Goal: Transaction & Acquisition: Purchase product/service

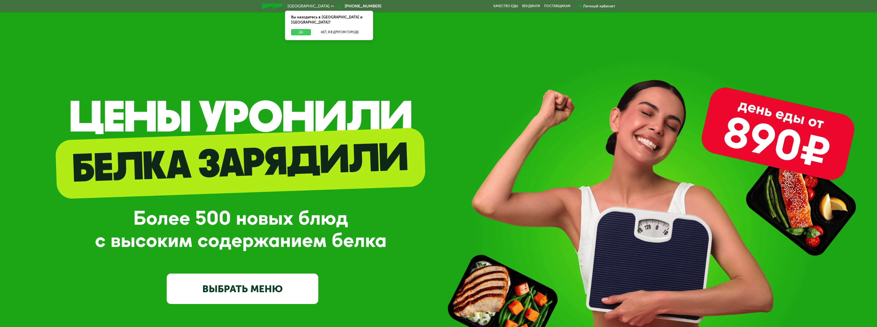
click at [304, 29] on button "Да" at bounding box center [301, 32] width 20 height 6
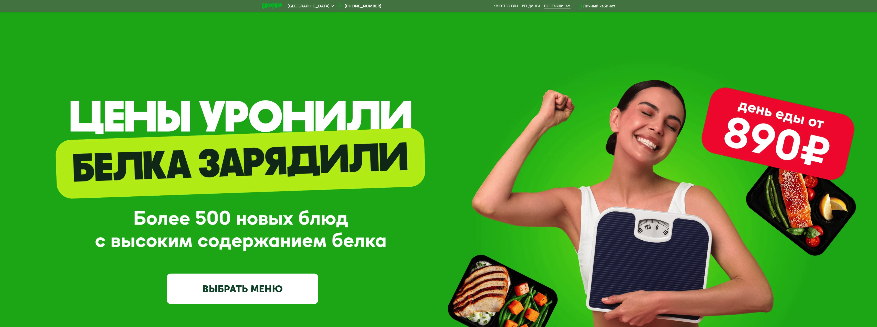
click at [553, 7] on div "поставщикам" at bounding box center [557, 6] width 26 height 4
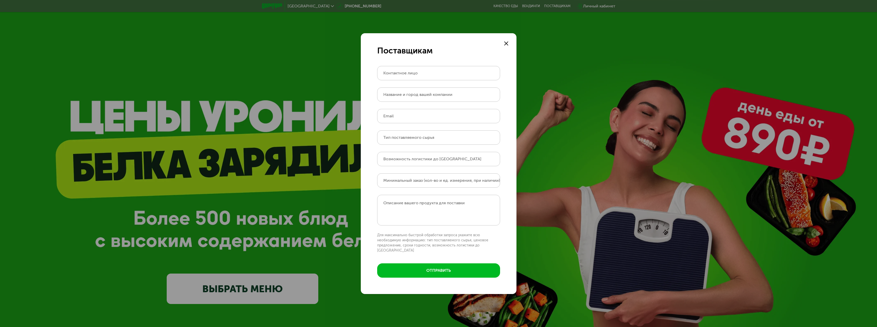
click at [529, 7] on div "Поставщикам Контактное лицо Название и город вашей компании Email Тип поставляе…" at bounding box center [438, 163] width 877 height 327
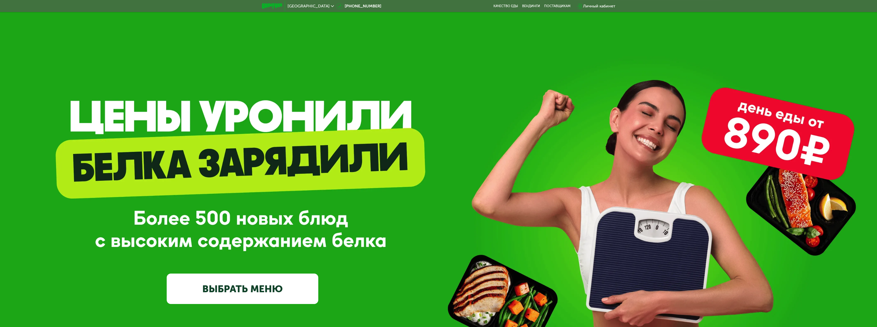
click at [532, 4] on div "[GEOGRAPHIC_DATA] [PHONE_NUMBER] Качество еды [PERSON_NAME] поставщикам Личный …" at bounding box center [438, 6] width 358 height 11
click at [531, 5] on link "Вендинги" at bounding box center [531, 6] width 18 height 4
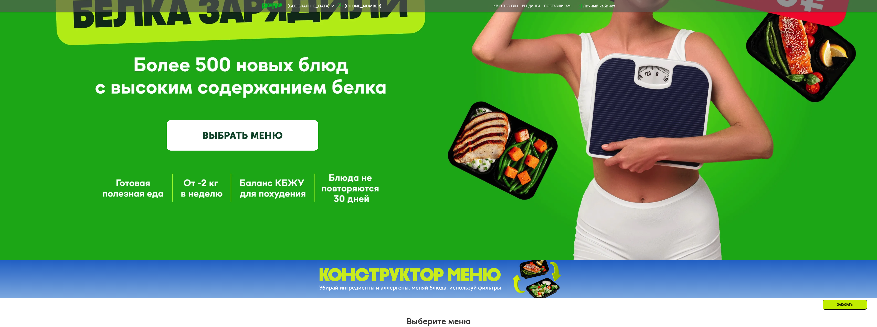
click at [268, 143] on link "ВЫБРАТЬ МЕНЮ" at bounding box center [243, 135] width 152 height 30
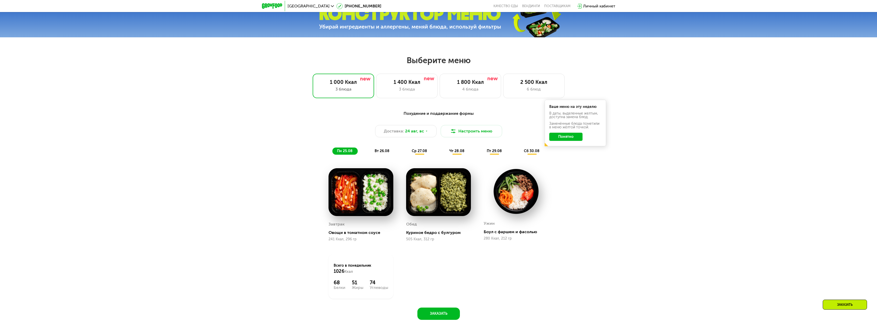
scroll to position [409, 0]
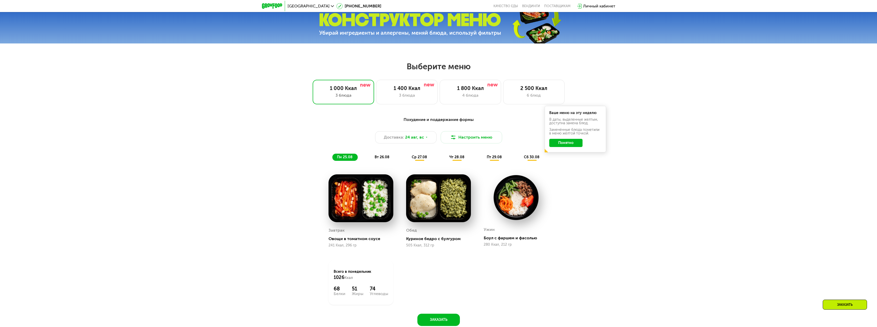
click at [577, 145] on button "Понятно" at bounding box center [565, 143] width 33 height 8
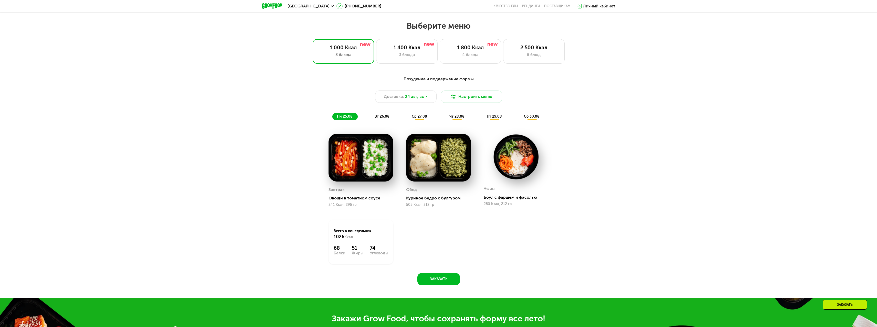
scroll to position [460, 0]
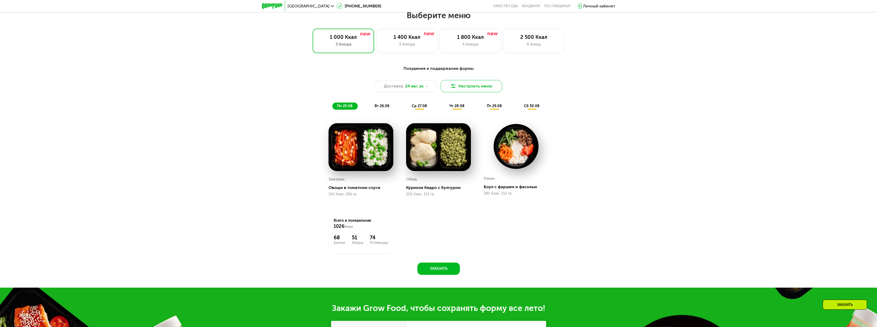
drag, startPoint x: 503, startPoint y: 81, endPoint x: 493, endPoint y: 88, distance: 12.1
click at [502, 82] on div "Похудение и поддержание формы Доставка: [DATE] Настроить меню пн 25.08 вт 26.08…" at bounding box center [438, 88] width 303 height 44
click at [493, 88] on button "Настроить меню" at bounding box center [470, 86] width 61 height 12
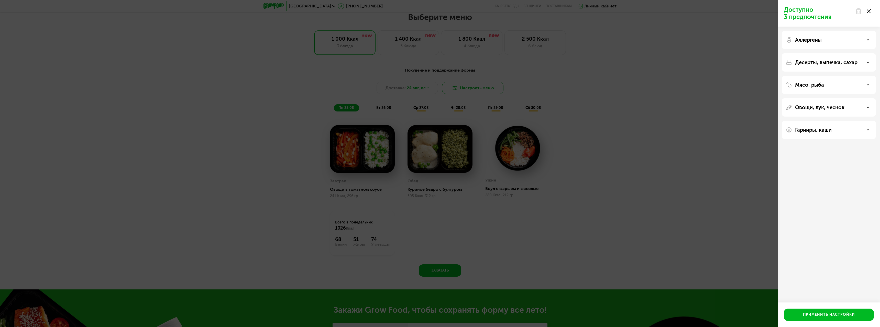
click at [493, 88] on div "Доступно 3 предпочтения Аллергены Десерты, выпечка, сахар Мясо, рыба Овощи, лук…" at bounding box center [440, 163] width 880 height 327
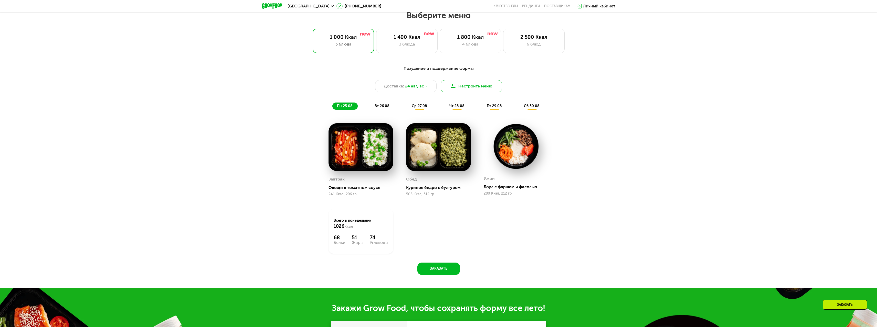
click at [488, 90] on button "Настроить меню" at bounding box center [470, 86] width 61 height 12
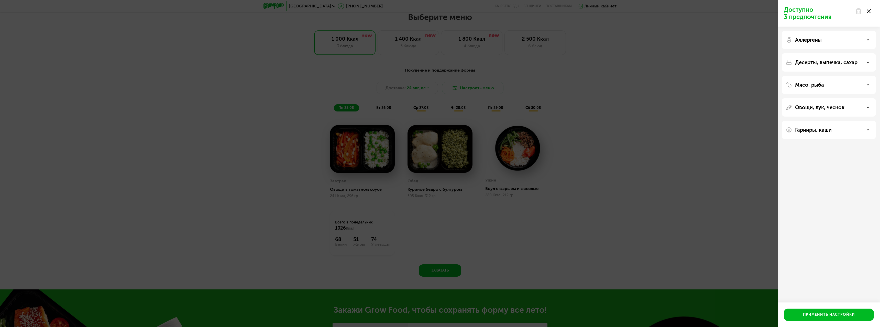
click at [803, 85] on p "Мясо, рыба" at bounding box center [809, 85] width 29 height 6
click at [805, 84] on p "Мясо, рыба" at bounding box center [809, 85] width 29 height 6
click at [806, 64] on p "Десерты, выпечка, сахар" at bounding box center [826, 62] width 62 height 6
click at [822, 62] on p "Десерты, выпечка, сахар" at bounding box center [826, 62] width 62 height 6
click at [821, 53] on div "Аллергены" at bounding box center [829, 62] width 94 height 18
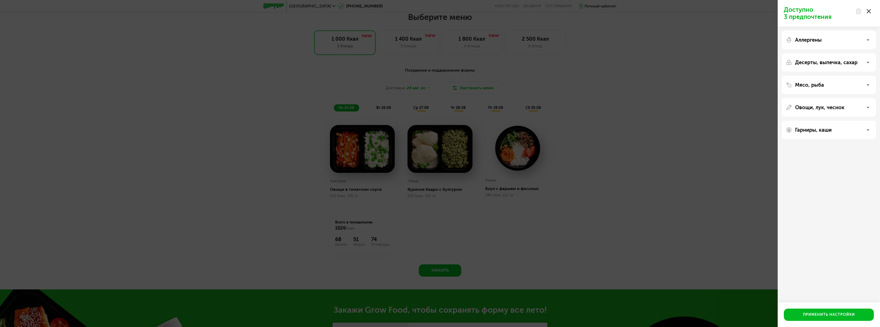
click at [821, 53] on div "Аллергены" at bounding box center [829, 62] width 94 height 18
click at [821, 39] on p "Аллергены" at bounding box center [808, 40] width 27 height 6
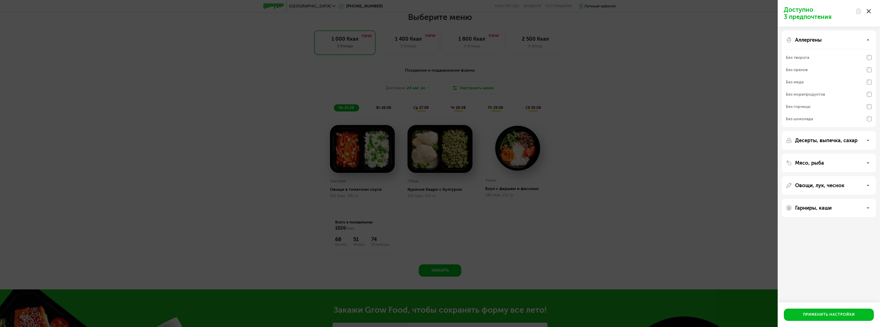
click at [820, 39] on p "Аллергены" at bounding box center [808, 40] width 27 height 6
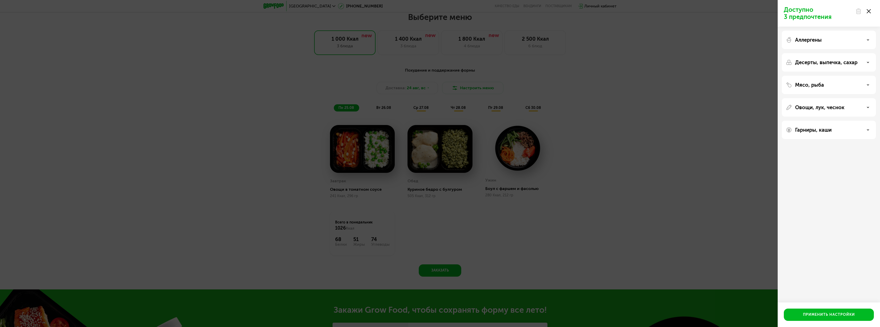
click at [822, 105] on p "Овощи, лук, чеснок" at bounding box center [819, 107] width 49 height 6
click at [823, 131] on div "Без сельдерея" at bounding box center [829, 137] width 86 height 12
click at [814, 180] on div "Без кабачков" at bounding box center [829, 186] width 86 height 12
click at [821, 224] on div "Гарниры, каши" at bounding box center [829, 220] width 94 height 18
click at [820, 221] on p "Гарниры, каши" at bounding box center [813, 220] width 37 height 6
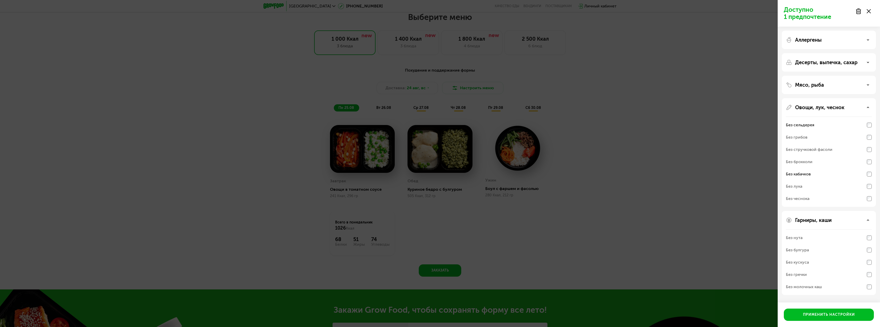
click at [820, 221] on p "Гарниры, каши" at bounding box center [813, 220] width 37 height 6
click at [834, 156] on div "Без стручковой фасоли" at bounding box center [829, 162] width 86 height 12
click at [800, 161] on div "Без брокколи" at bounding box center [799, 162] width 27 height 6
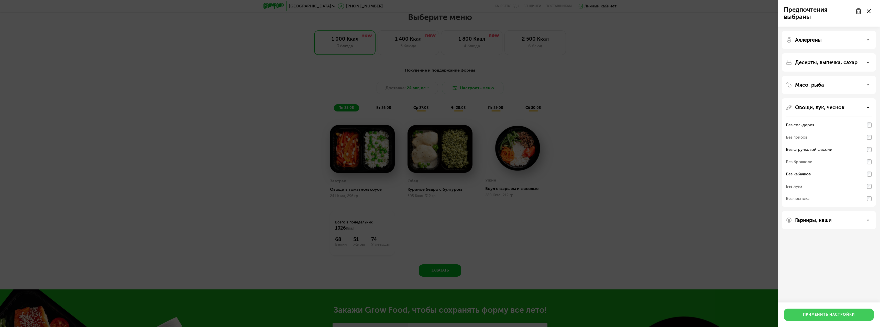
click at [834, 312] on div "Применить настройки" at bounding box center [829, 314] width 52 height 5
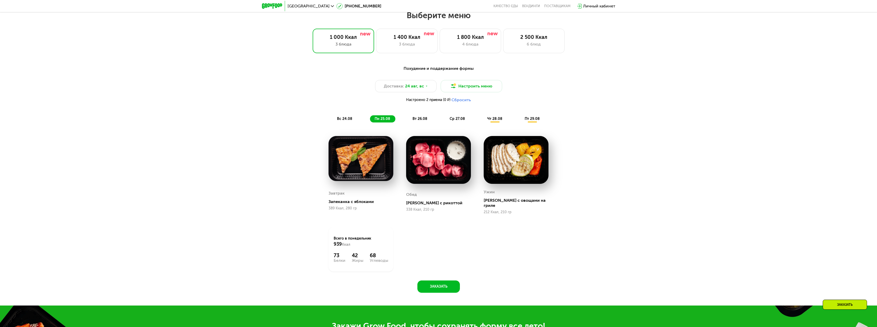
click at [370, 123] on div "вс 24.08" at bounding box center [382, 118] width 25 height 7
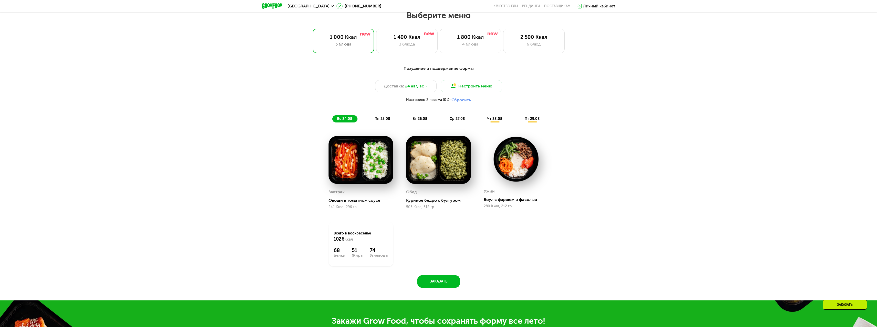
click at [375, 120] on span "пн 25.08" at bounding box center [382, 119] width 16 height 4
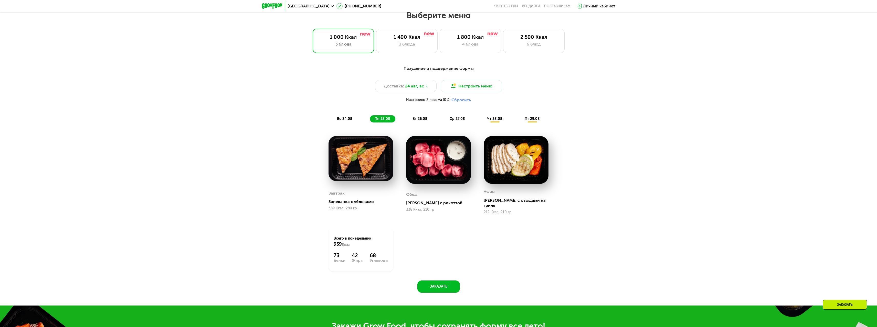
click at [445, 123] on div "вт 26.08" at bounding box center [457, 118] width 25 height 7
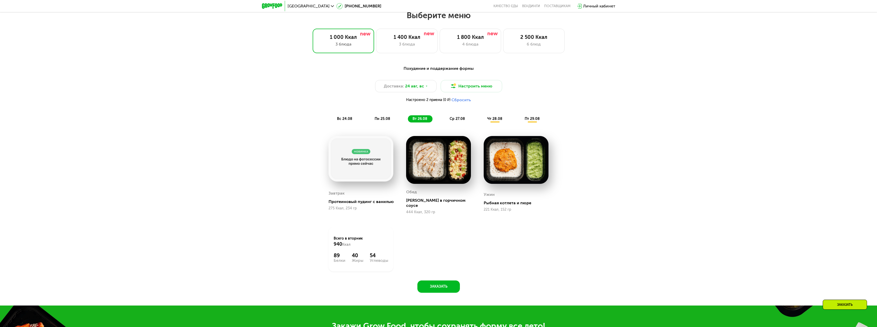
click at [375, 121] on span "пн 25.08" at bounding box center [382, 119] width 16 height 4
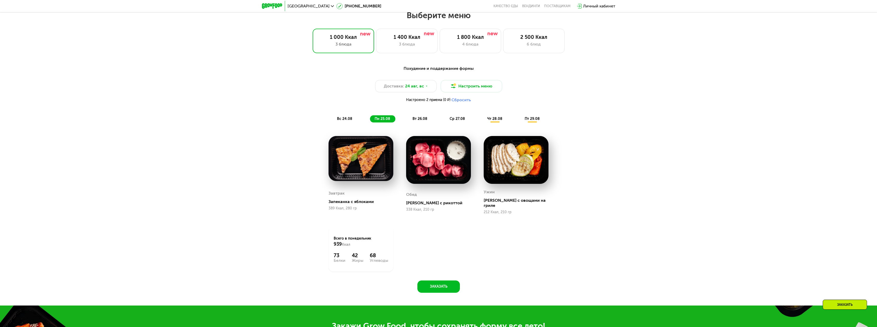
click at [370, 123] on div "вс 24.08" at bounding box center [382, 118] width 25 height 7
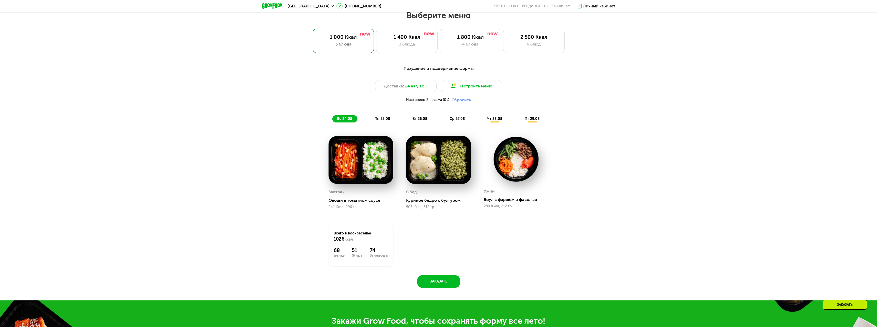
click at [385, 121] on span "пн 25.08" at bounding box center [382, 119] width 16 height 4
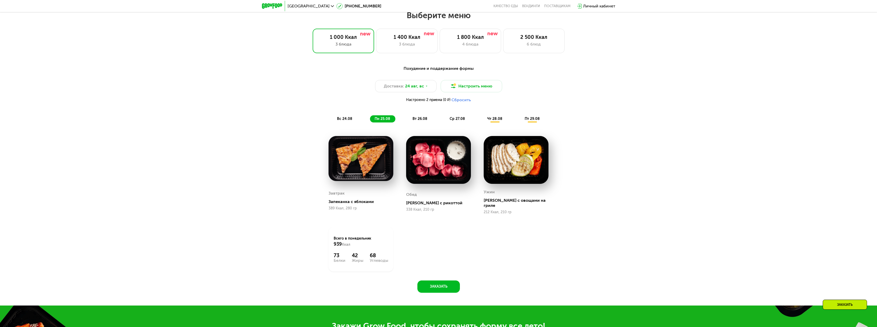
click at [370, 122] on div "вс 24.08" at bounding box center [382, 118] width 25 height 7
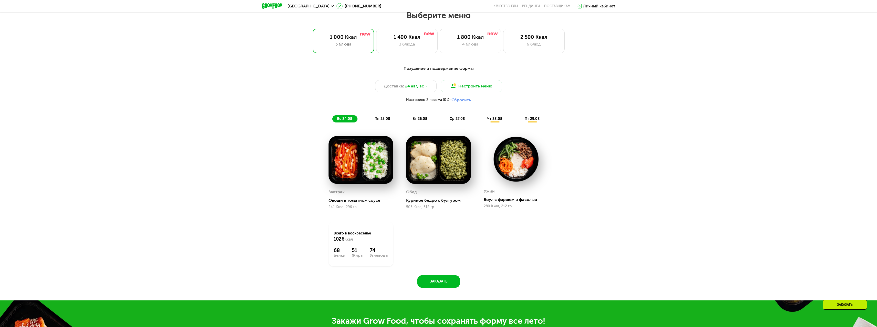
click at [381, 121] on span "пн 25.08" at bounding box center [382, 119] width 16 height 4
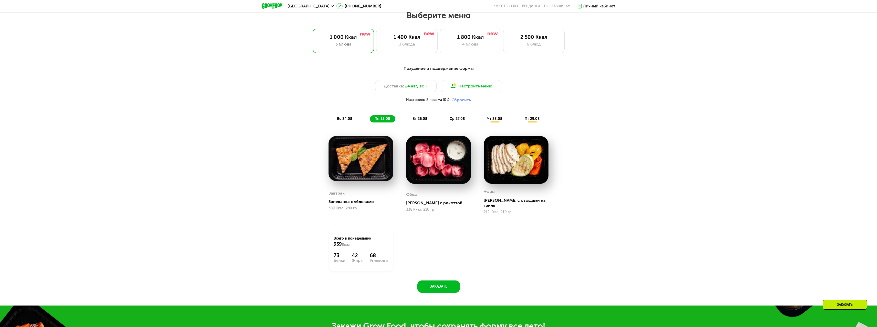
click at [445, 120] on div "вт 26.08" at bounding box center [457, 118] width 25 height 7
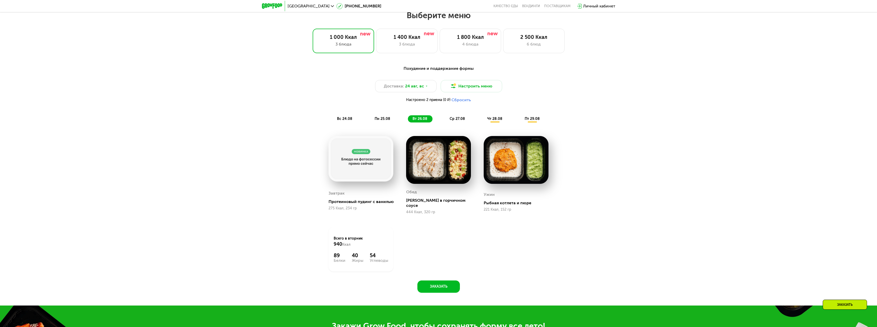
drag, startPoint x: 444, startPoint y: 120, endPoint x: 447, endPoint y: 120, distance: 3.1
click at [445, 120] on div "вс 24.08 пн 25.08 вт 26.08 ср 27.08 чт 28.08 пт 29.08" at bounding box center [438, 118] width 212 height 7
click at [457, 120] on span "ср 27.08" at bounding box center [456, 119] width 15 height 4
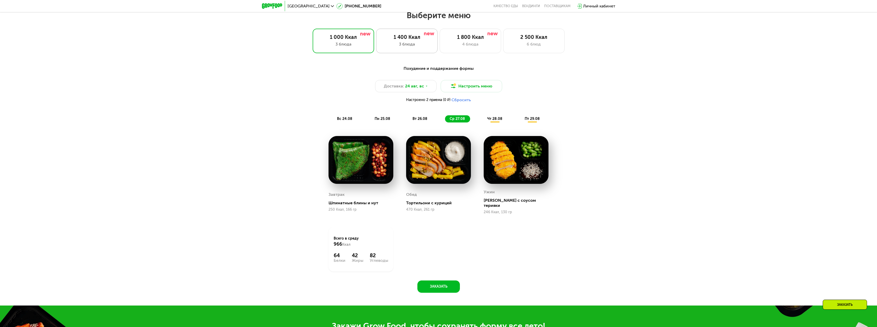
click at [401, 40] on div "1 400 Ккал" at bounding box center [406, 37] width 51 height 6
